Goal: Information Seeking & Learning: Learn about a topic

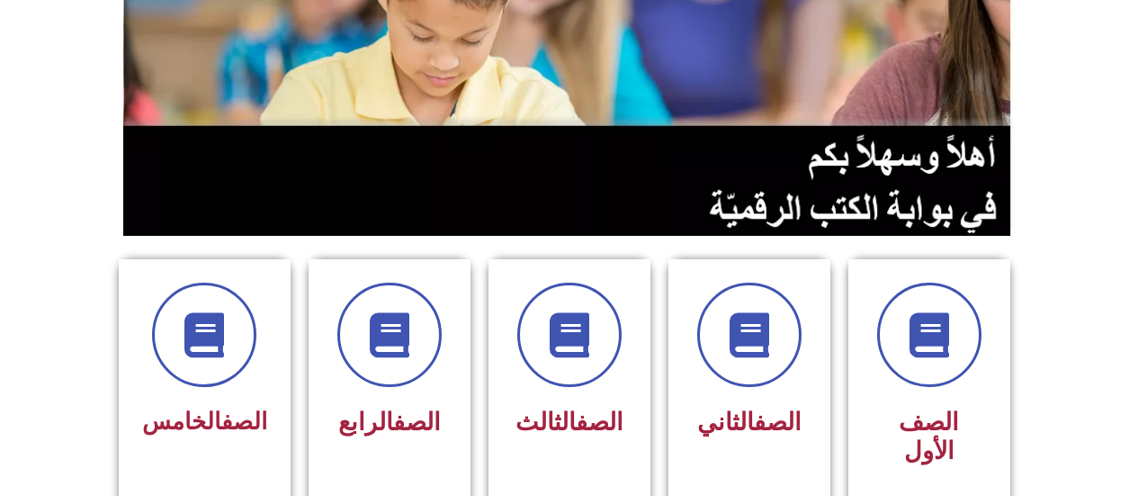
scroll to position [202, 0]
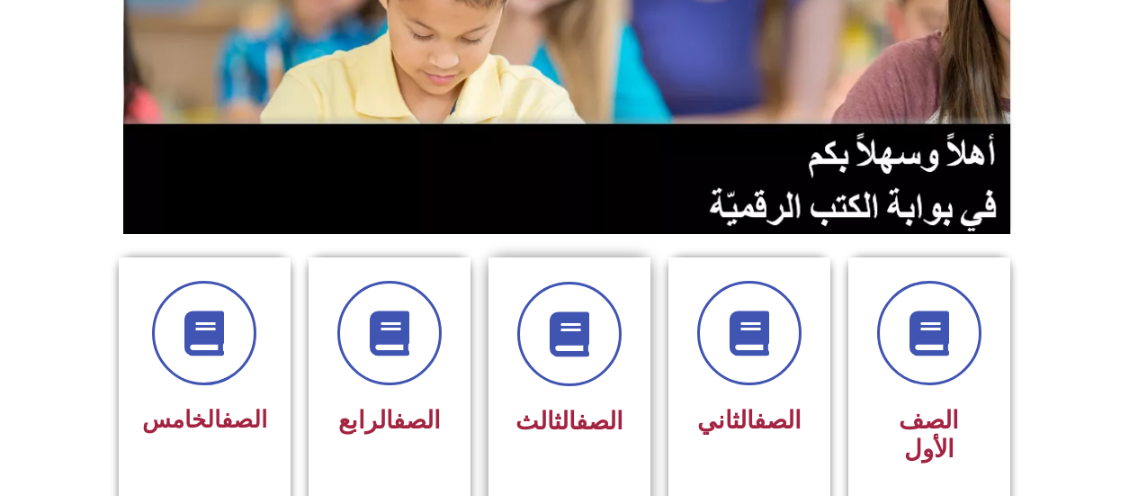
click at [592, 415] on link "الصف" at bounding box center [600, 421] width 48 height 29
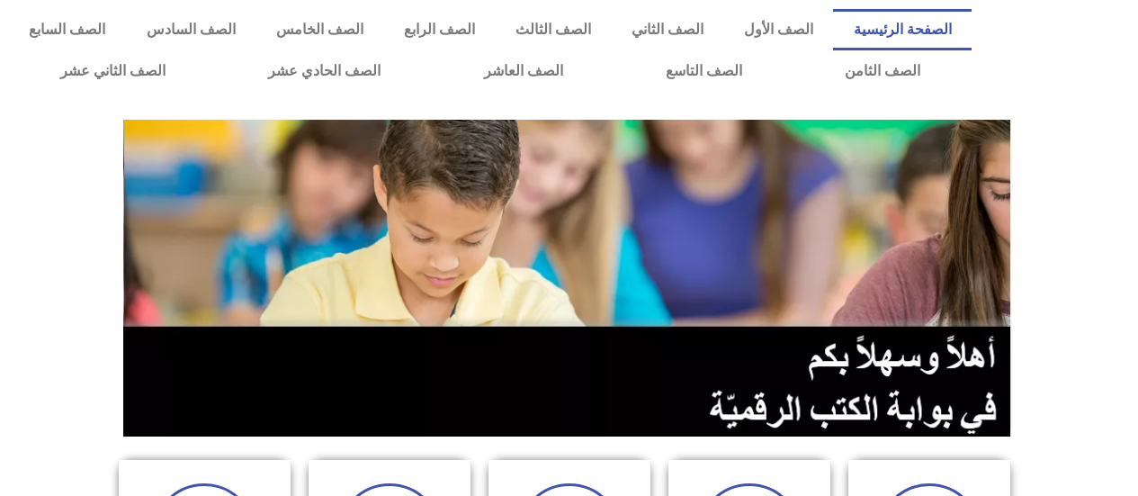
scroll to position [202, 0]
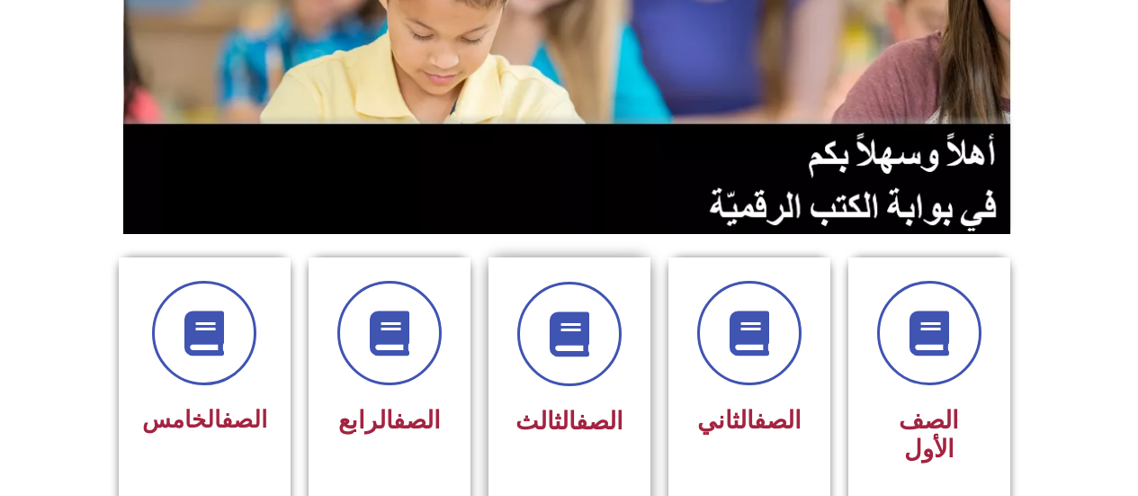
click at [576, 413] on link "الصف" at bounding box center [600, 421] width 48 height 29
click at [567, 381] on span at bounding box center [569, 334] width 104 height 104
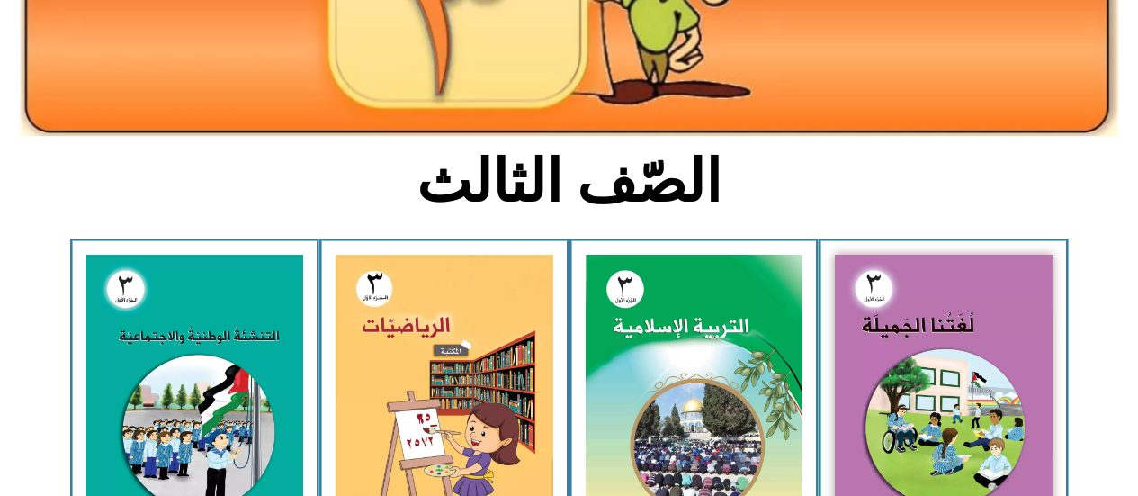
scroll to position [324, 0]
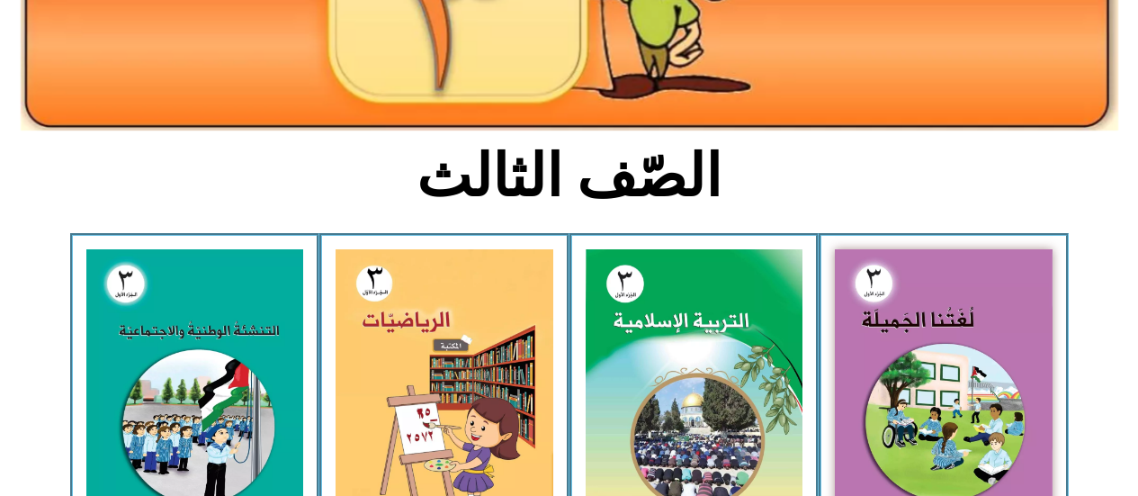
click at [611, 341] on img at bounding box center [695, 384] width 218 height 270
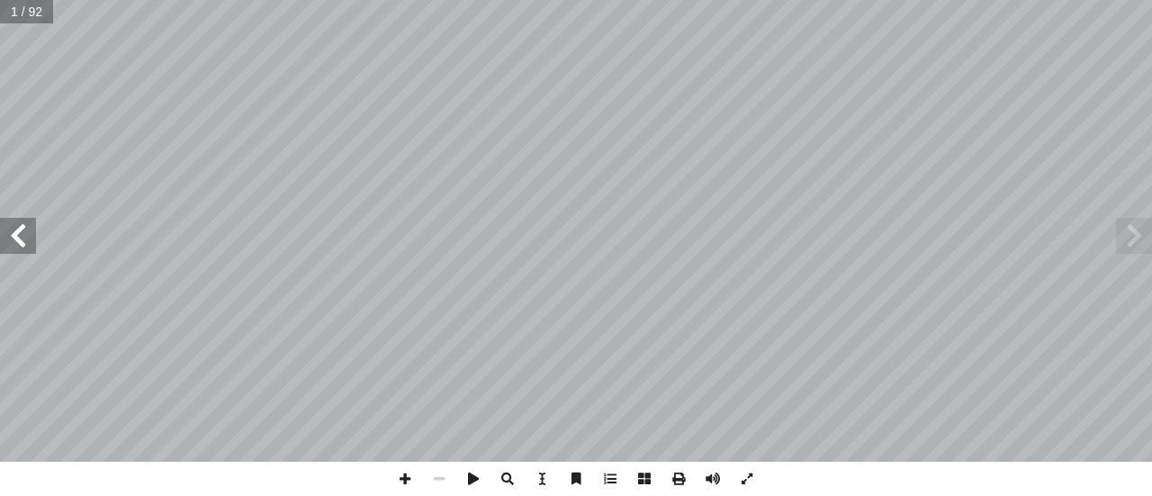
click at [16, 231] on span at bounding box center [18, 236] width 36 height 36
click at [9, 227] on span at bounding box center [18, 236] width 36 height 36
click at [12, 226] on span at bounding box center [18, 236] width 36 height 36
click at [13, 227] on span at bounding box center [18, 236] width 36 height 36
click at [12, 226] on span at bounding box center [18, 236] width 36 height 36
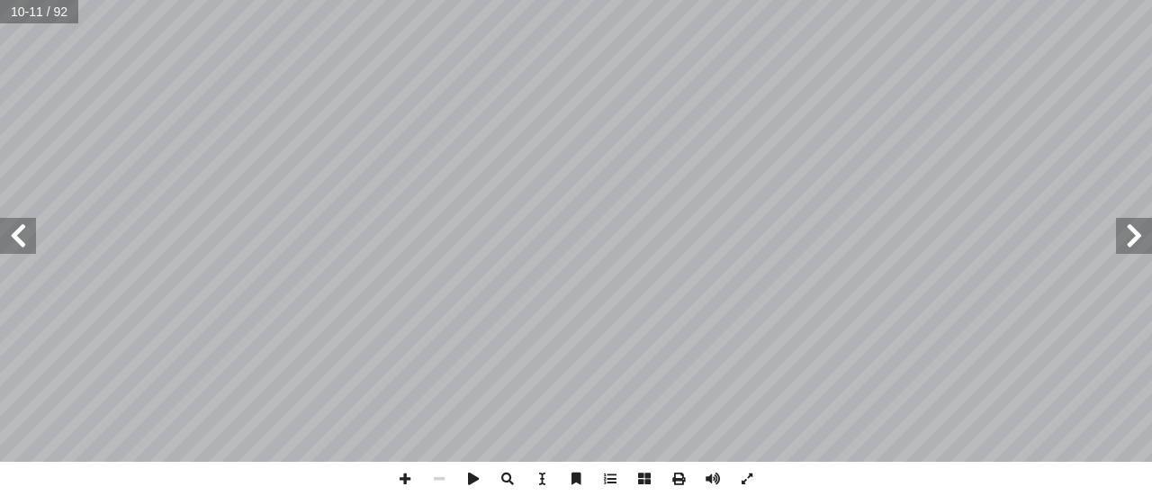
click at [18, 236] on span at bounding box center [18, 236] width 36 height 36
